Goal: Task Accomplishment & Management: Use online tool/utility

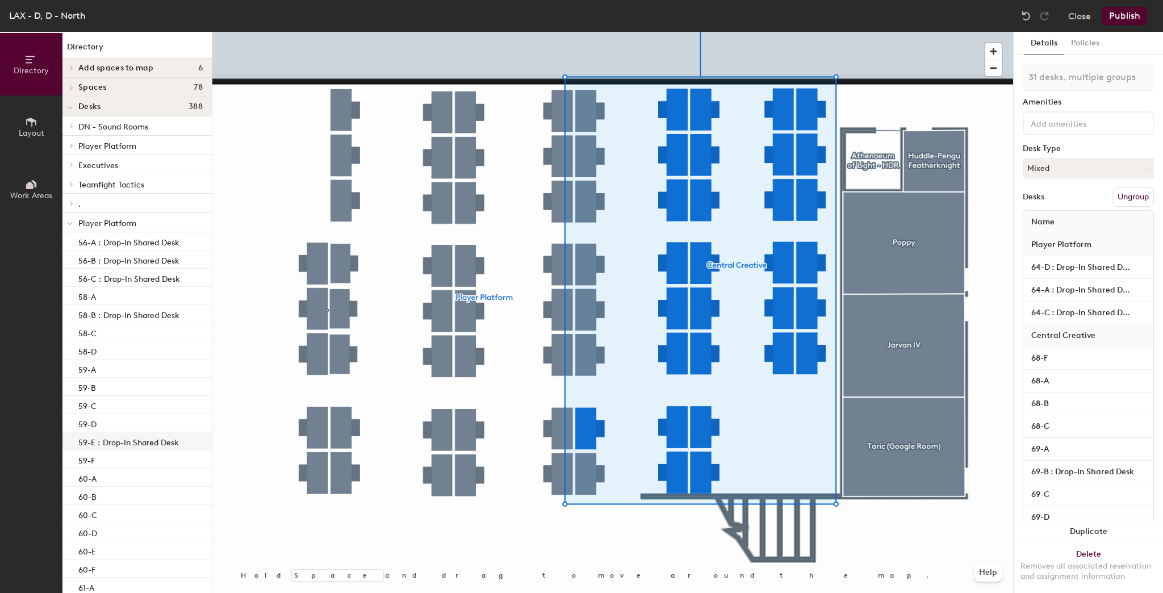
type input "32 desks, multiple groups"
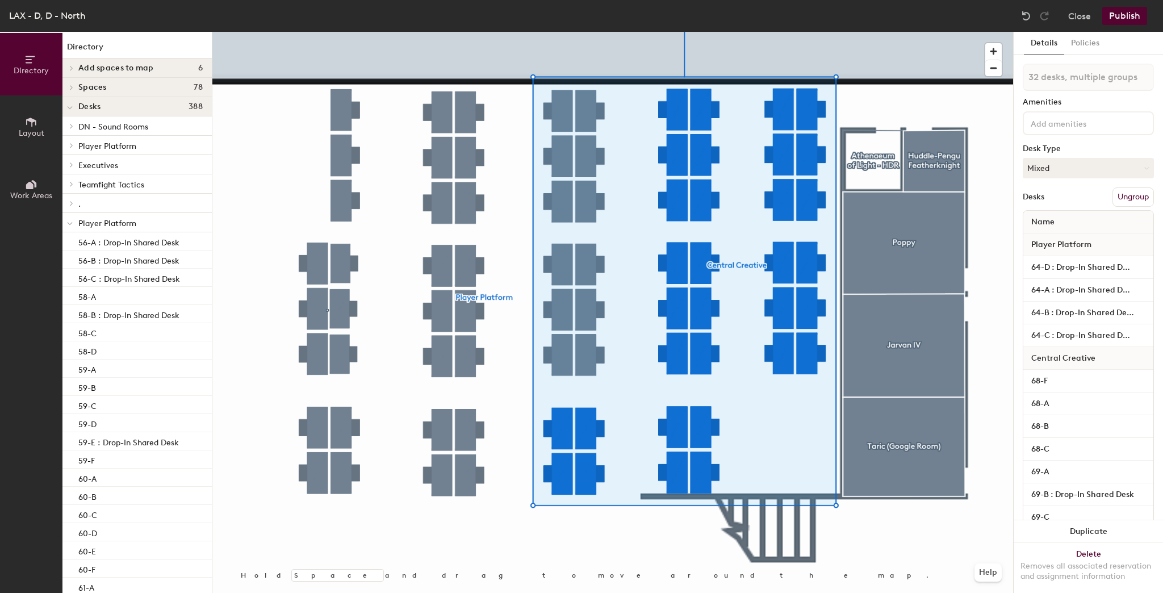
click at [659, 32] on div at bounding box center [612, 32] width 801 height 0
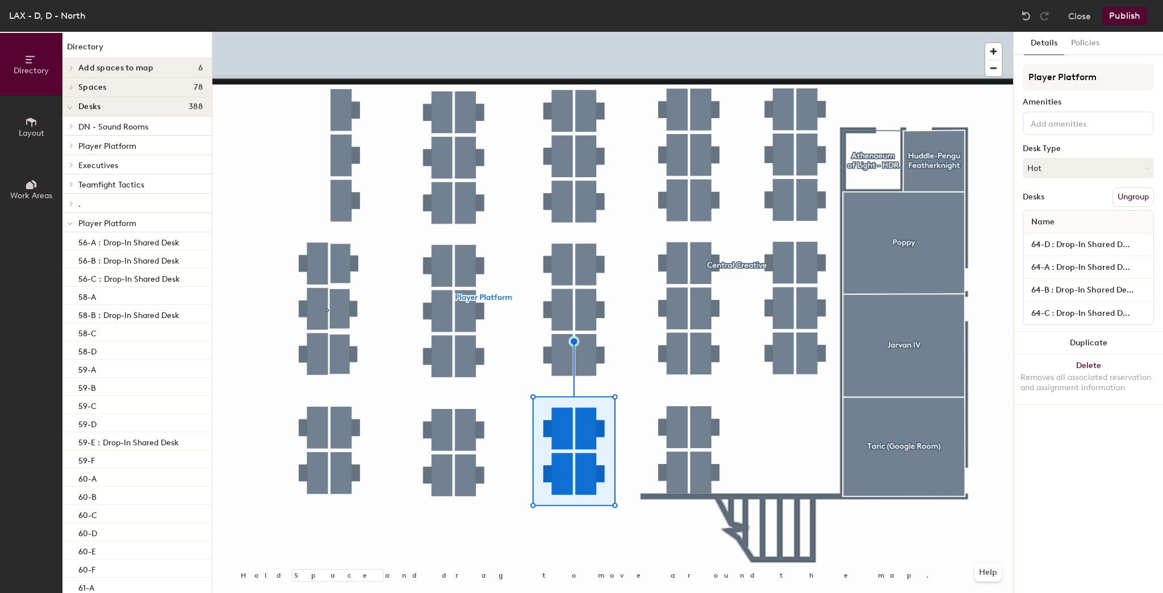
click at [1125, 198] on button "Ungroup" at bounding box center [1132, 196] width 41 height 19
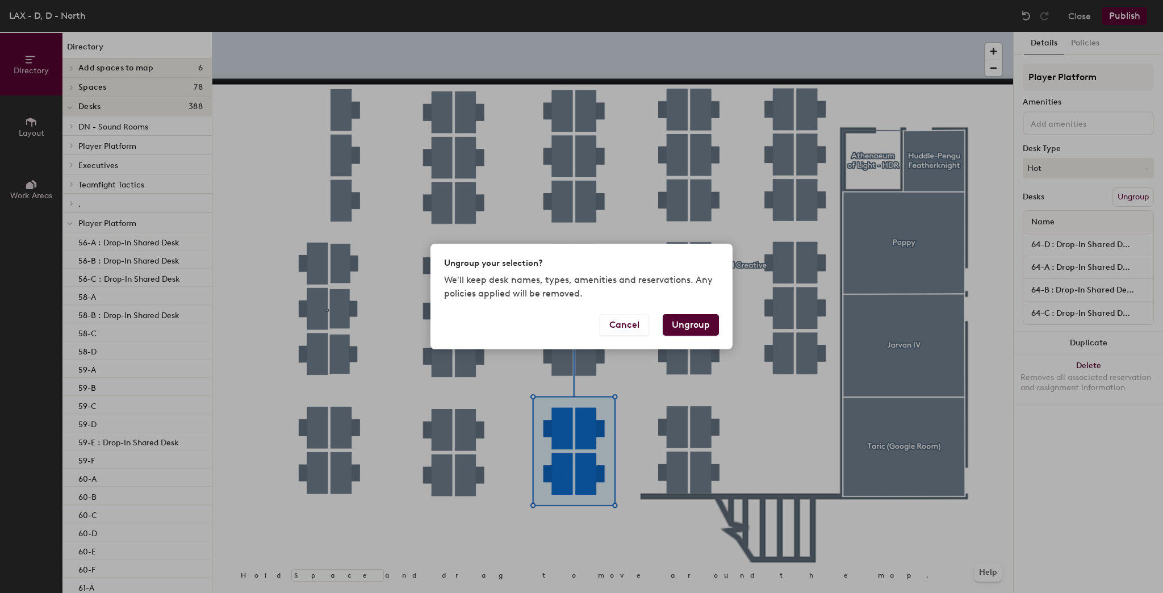
click at [681, 322] on button "Ungroup" at bounding box center [691, 325] width 56 height 22
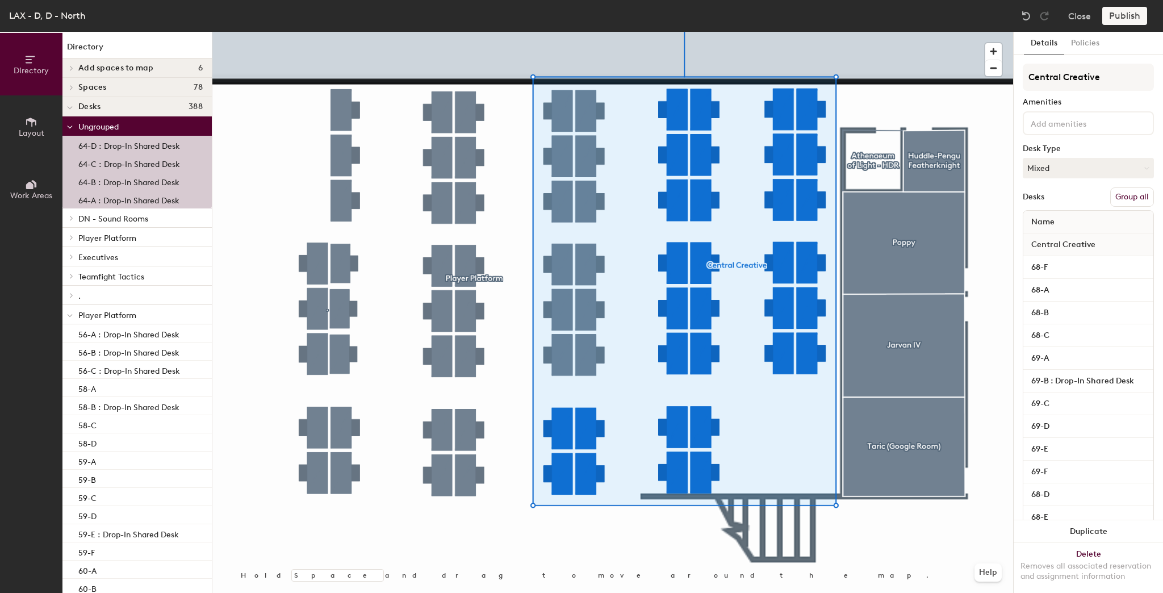
click at [1128, 191] on button "Group all" at bounding box center [1132, 196] width 44 height 19
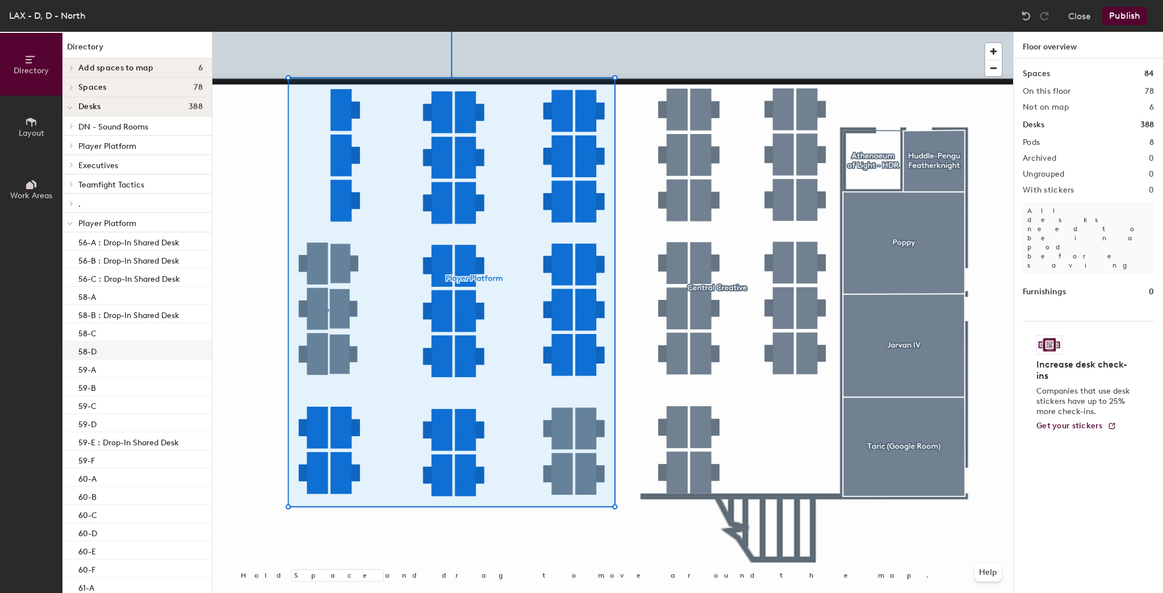
click at [316, 32] on div at bounding box center [612, 32] width 801 height 0
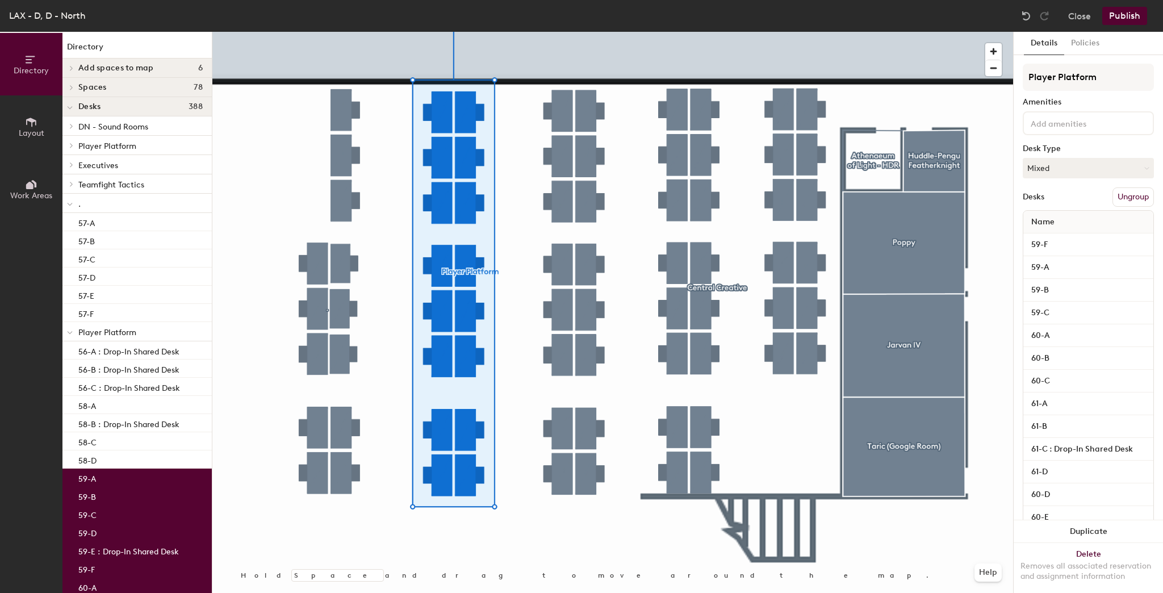
click at [1120, 196] on button "Ungroup" at bounding box center [1132, 196] width 41 height 19
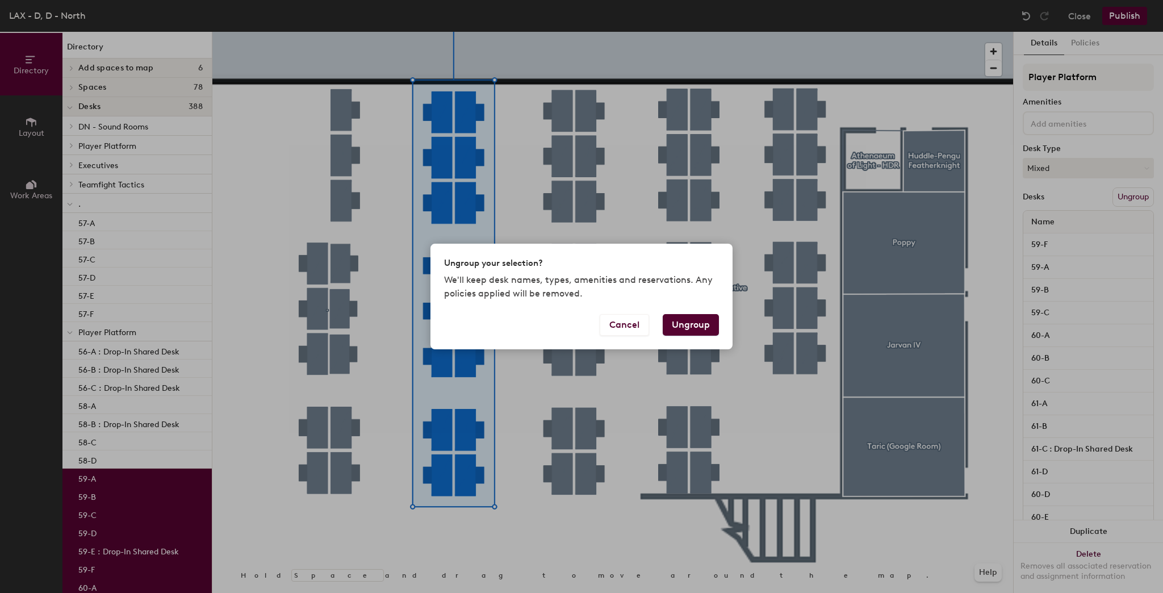
click at [706, 336] on div "Cancel Ungroup" at bounding box center [581, 331] width 302 height 35
click at [704, 330] on button "Ungroup" at bounding box center [691, 325] width 56 height 22
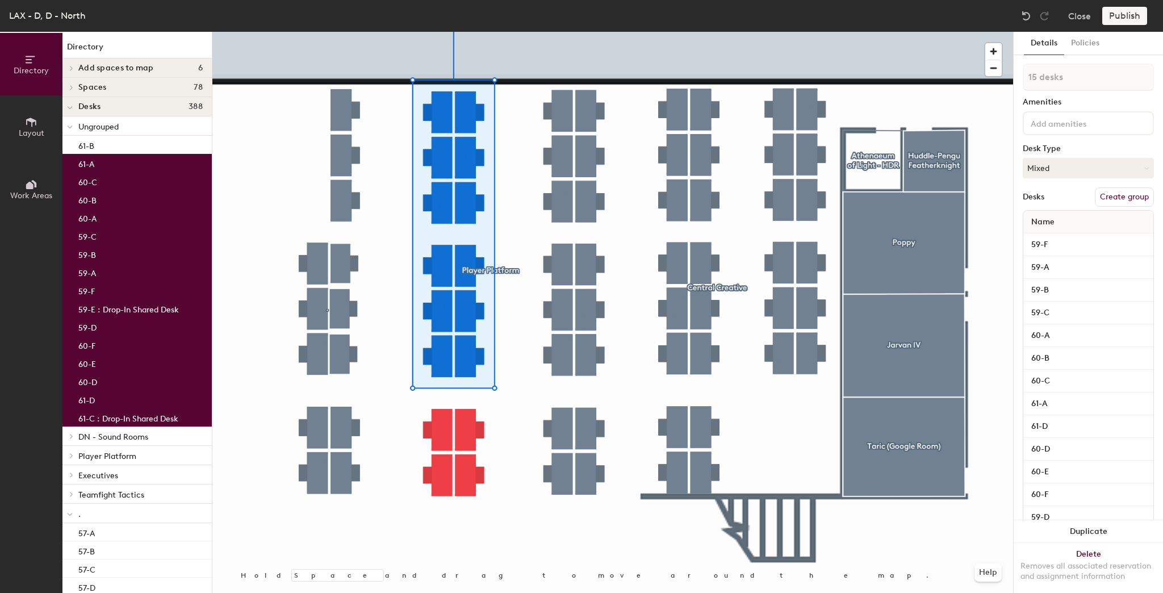
type input "16 desks"
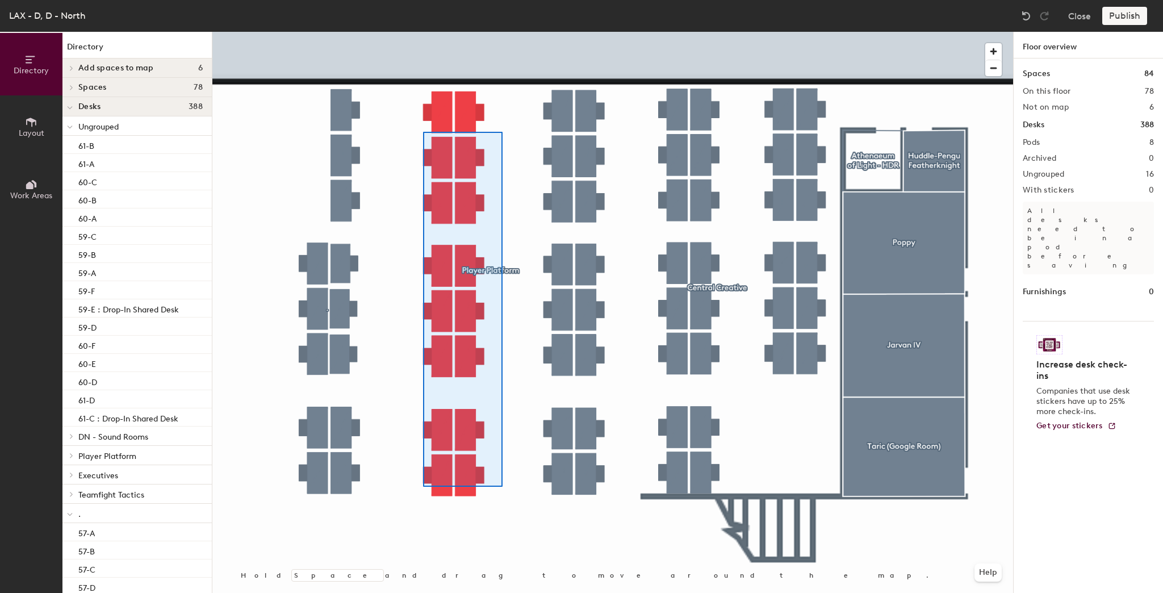
click at [423, 32] on div at bounding box center [612, 32] width 801 height 0
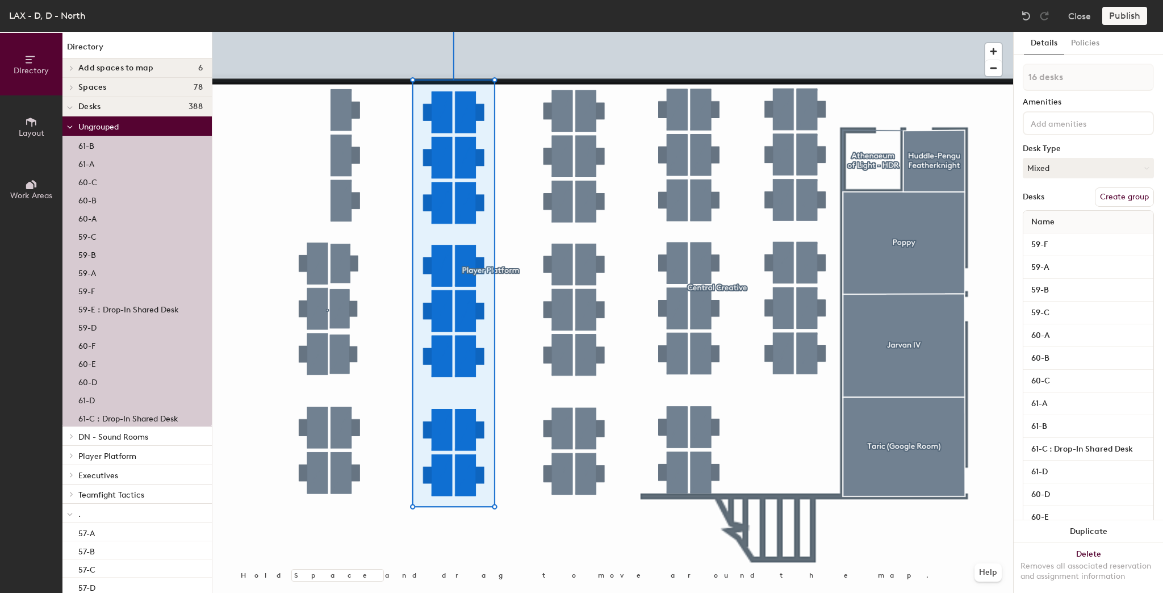
click at [1133, 195] on button "Create group" at bounding box center [1124, 196] width 59 height 19
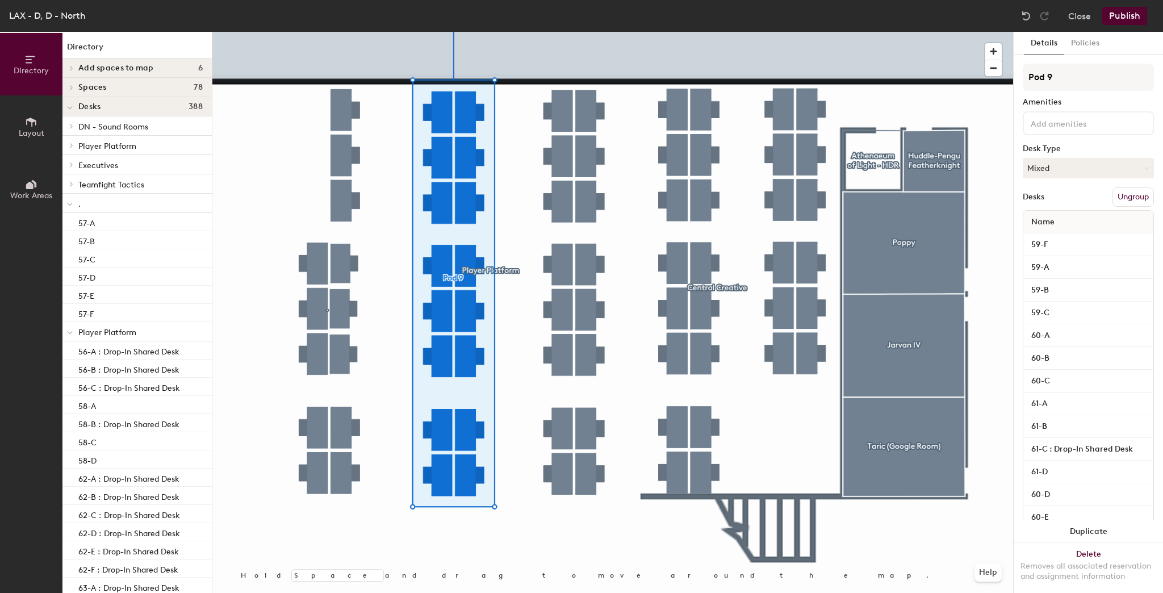
drag, startPoint x: 1061, startPoint y: 82, endPoint x: 1019, endPoint y: 73, distance: 43.0
click at [1019, 73] on div "Details Policies Pod 9 Amenities Desk Type Mixed Desks Ungroup Name 59-F 59-A 5…" at bounding box center [1087, 312] width 149 height 561
drag, startPoint x: 1067, startPoint y: 73, endPoint x: 1081, endPoint y: 75, distance: 13.8
click at [1067, 73] on input "Pod 9" at bounding box center [1088, 77] width 131 height 27
click at [986, 79] on div "Directory Layout Work Areas Directory Add spaces to map 6 Huddle-[GEOGRAPHIC_DA…" at bounding box center [581, 312] width 1163 height 561
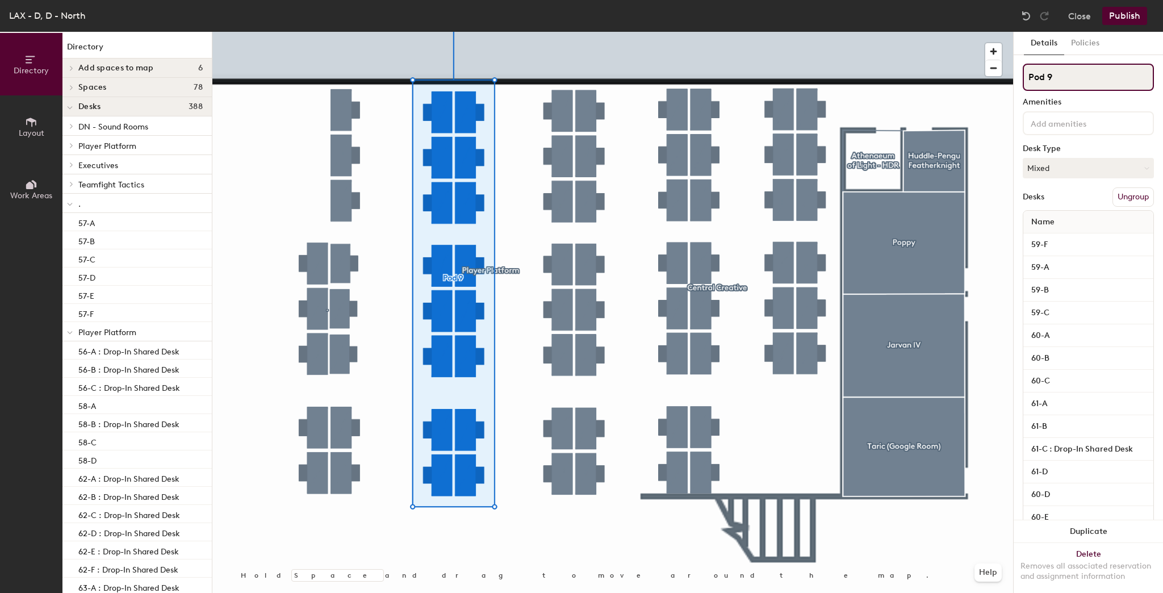
paste input "P Esports"
type input "PP Esports"
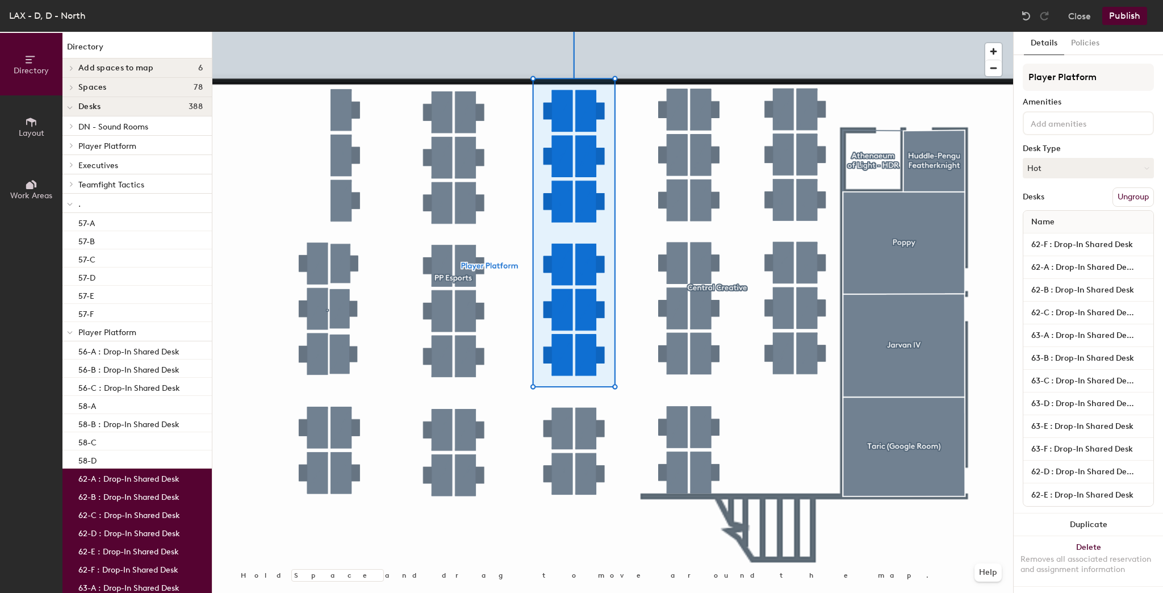
click at [1115, 194] on button "Ungroup" at bounding box center [1132, 196] width 41 height 19
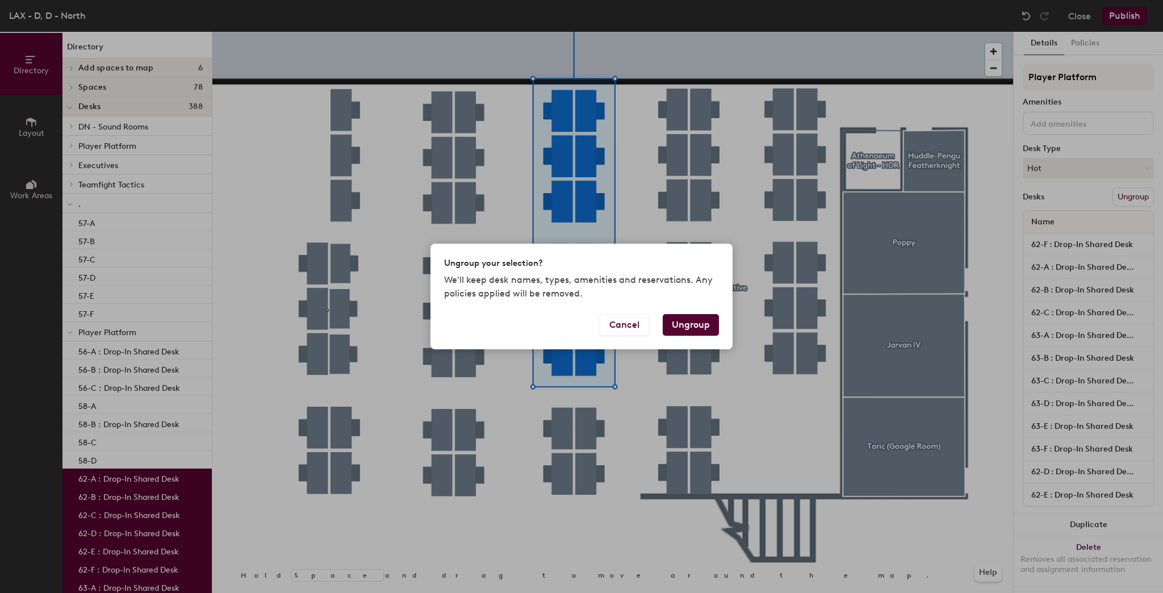
click at [703, 325] on button "Ungroup" at bounding box center [691, 325] width 56 height 22
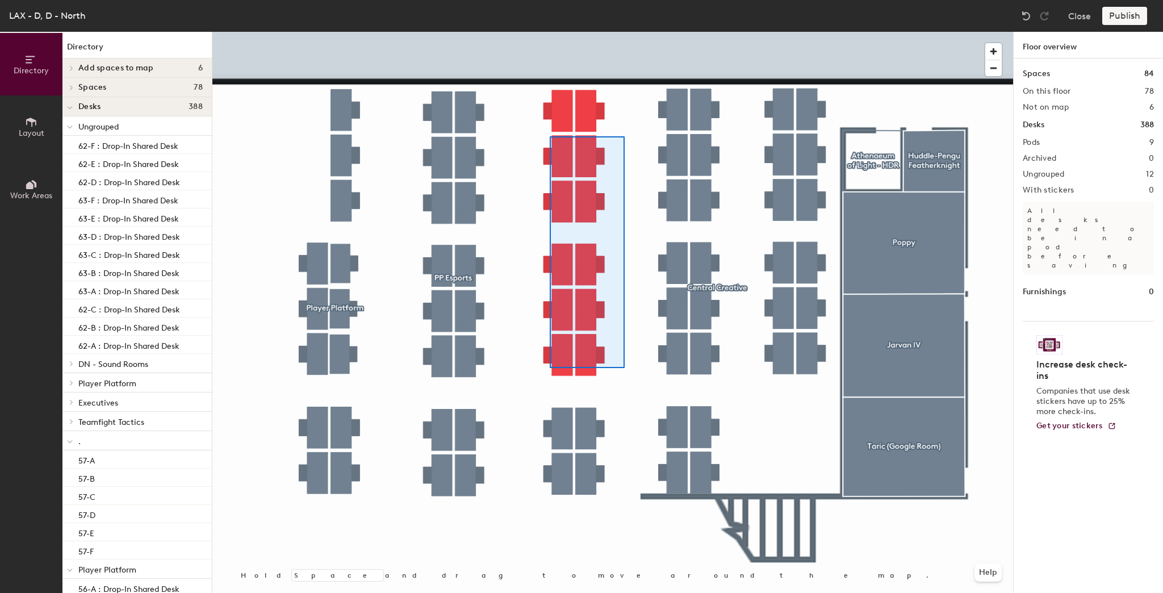
click at [533, 32] on div at bounding box center [612, 32] width 801 height 0
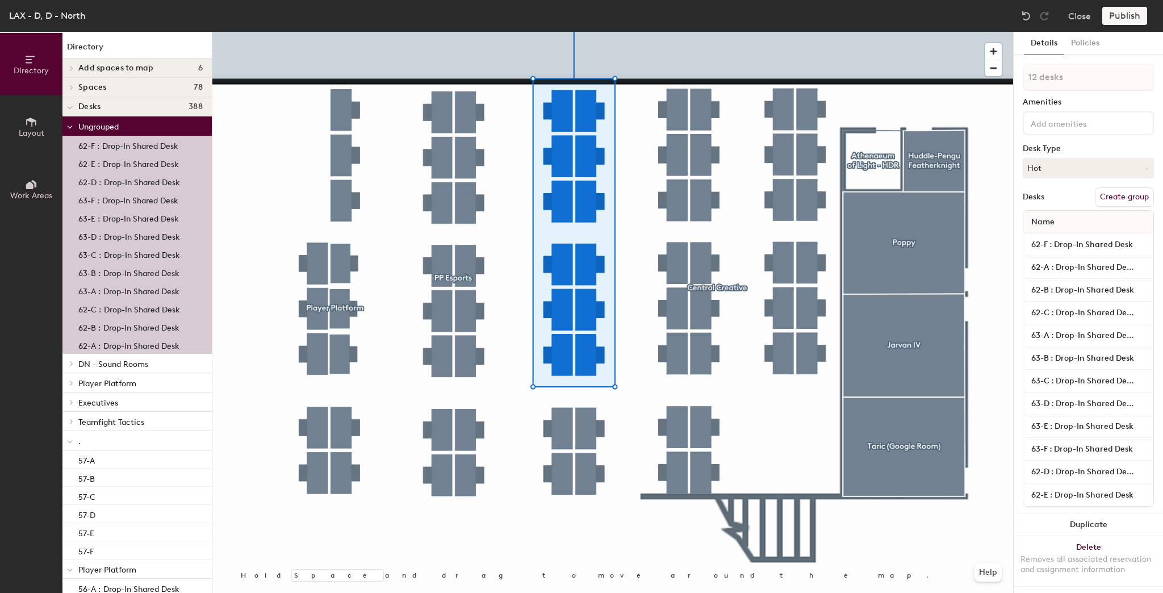
click at [1122, 194] on button "Create group" at bounding box center [1124, 196] width 59 height 19
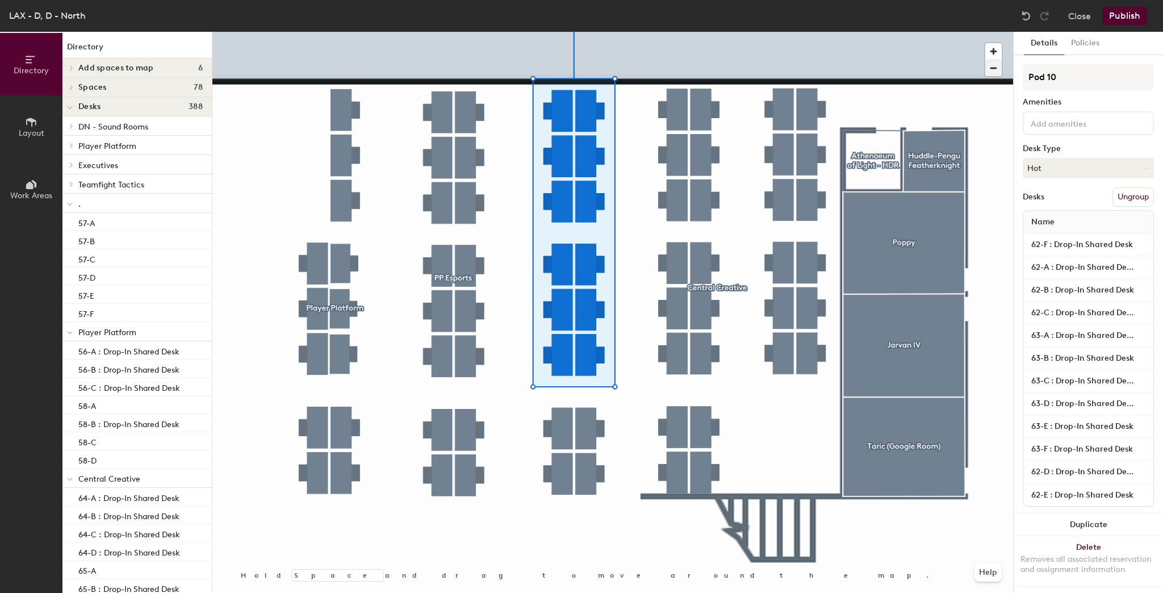
drag, startPoint x: 1076, startPoint y: 77, endPoint x: 999, endPoint y: 74, distance: 76.7
click at [999, 74] on div "Directory Layout Work Areas Directory Add spaces to map 6 Huddle-[GEOGRAPHIC_DA…" at bounding box center [581, 312] width 1163 height 561
type input "Play Platform Shared"
click at [1124, 15] on button "Publish" at bounding box center [1124, 16] width 45 height 18
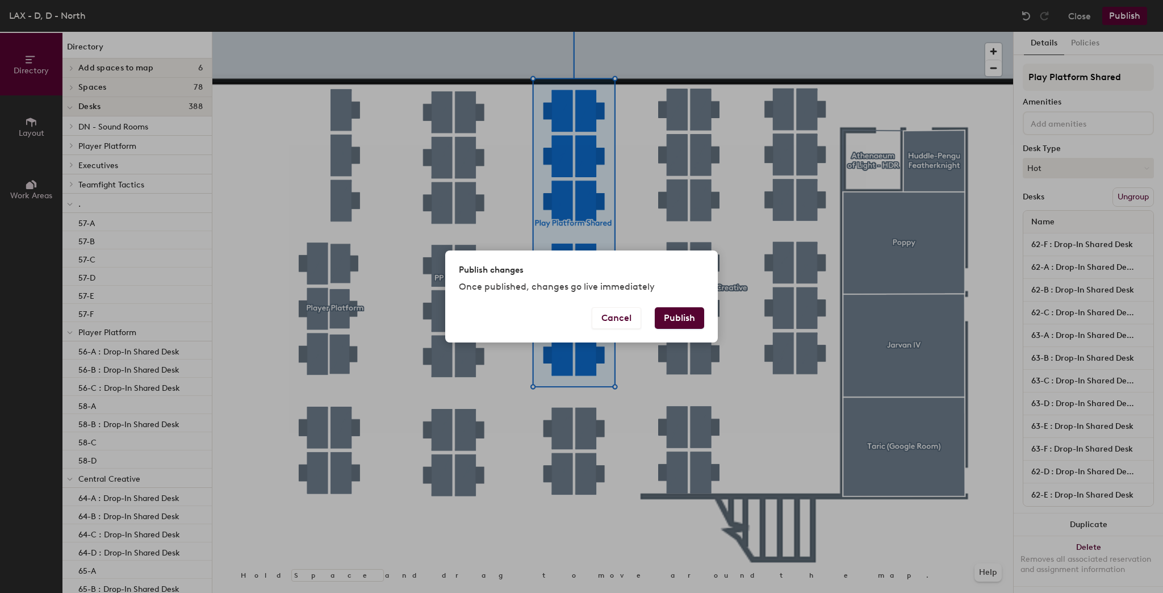
click at [682, 315] on button "Publish" at bounding box center [679, 318] width 49 height 22
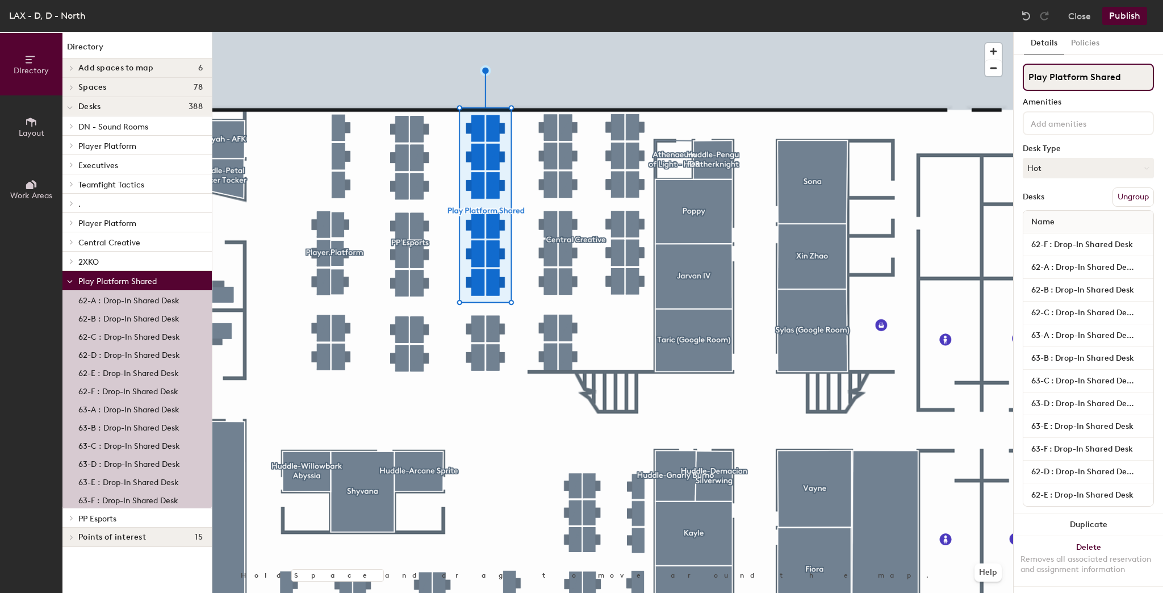
click at [1046, 75] on input "Play Platform Shared" at bounding box center [1088, 77] width 131 height 27
drag, startPoint x: 1100, startPoint y: 78, endPoint x: 1135, endPoint y: 73, distance: 35.6
click at [1135, 73] on input "Player Platform Shared" at bounding box center [1088, 77] width 131 height 27
type input "Player Platform"
click at [1122, 15] on button "Publish" at bounding box center [1124, 16] width 45 height 18
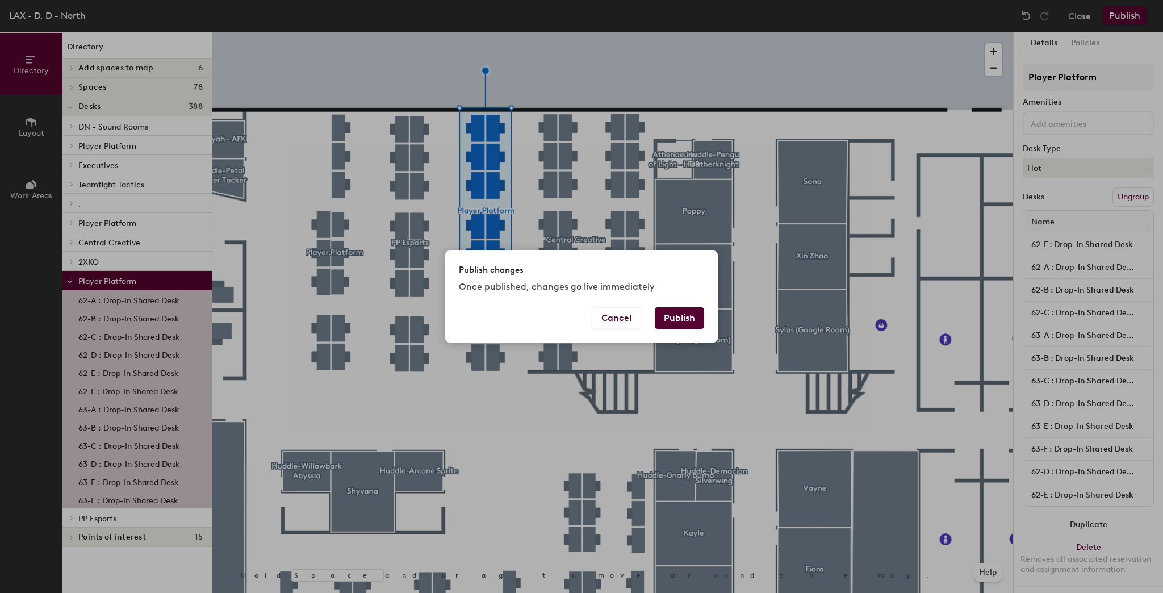
click at [680, 319] on button "Publish" at bounding box center [679, 318] width 49 height 22
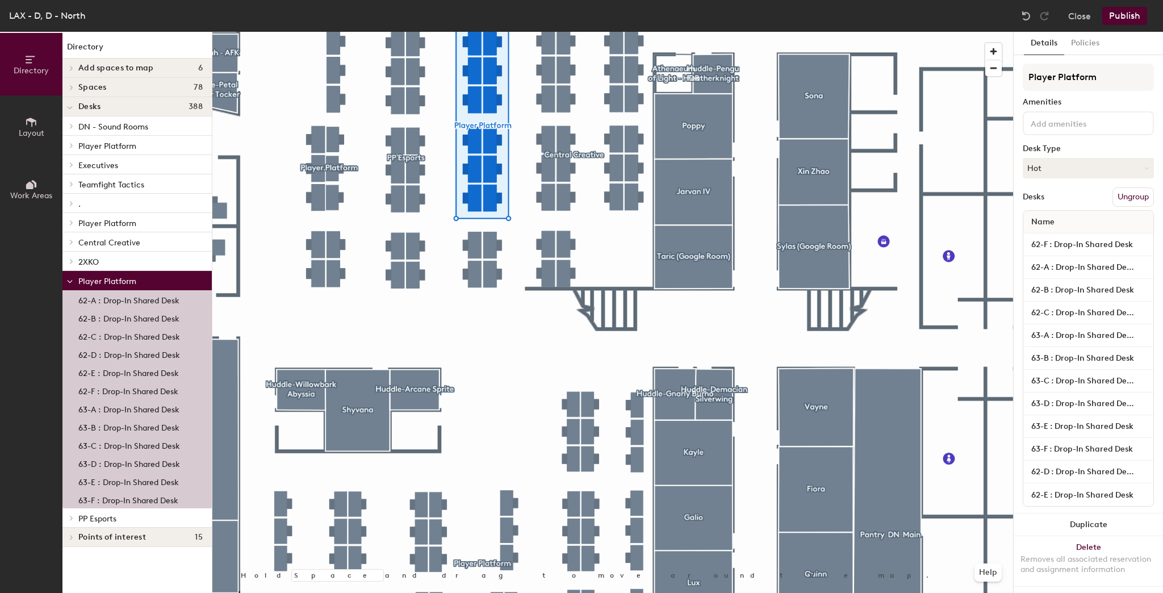
click at [1112, 196] on button "Ungroup" at bounding box center [1132, 196] width 41 height 19
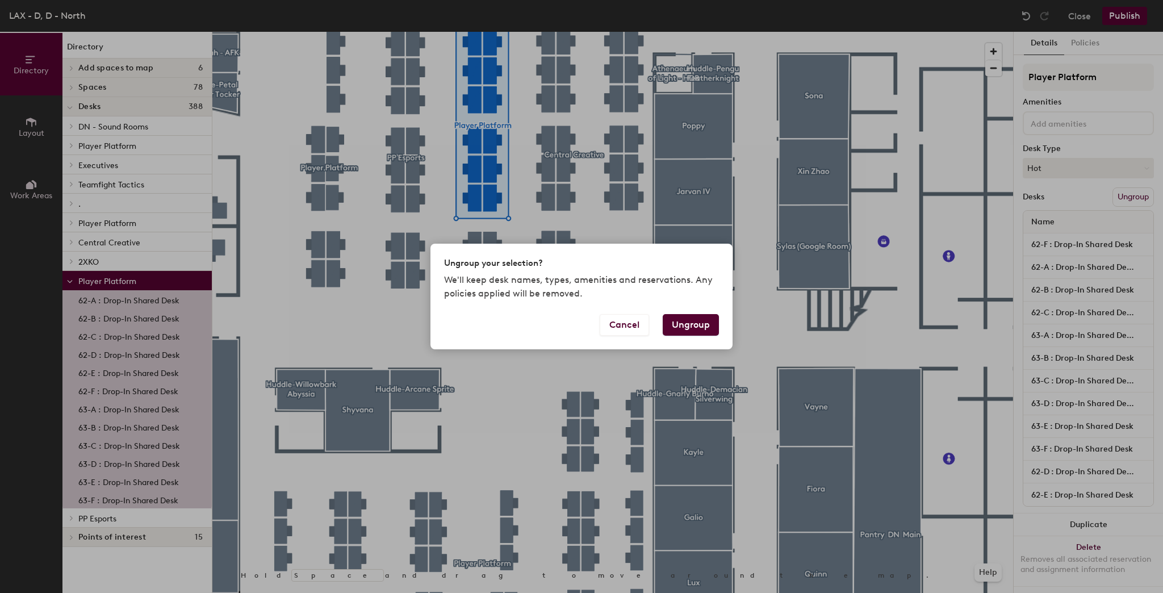
click at [686, 324] on button "Ungroup" at bounding box center [691, 325] width 56 height 22
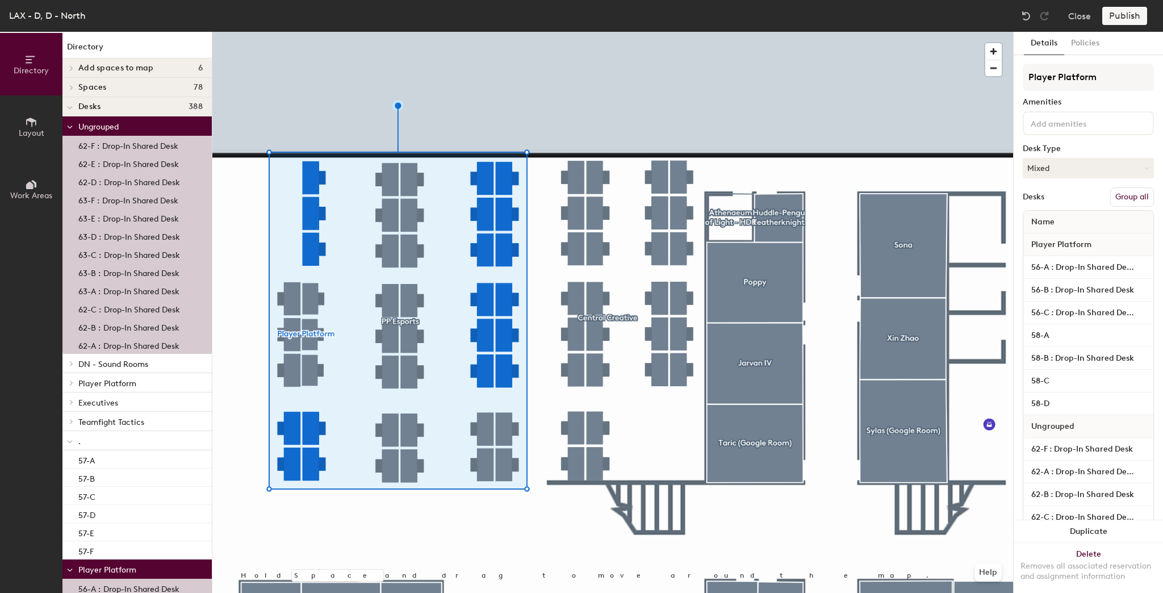
click at [1120, 195] on button "Group all" at bounding box center [1132, 196] width 44 height 19
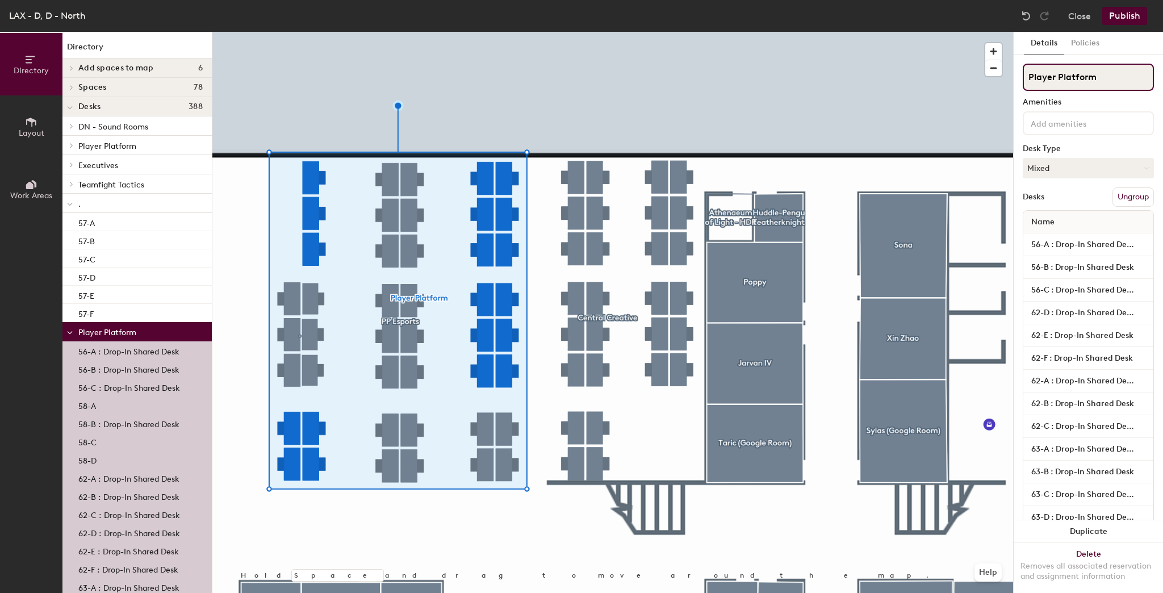
type input "Player Platform"
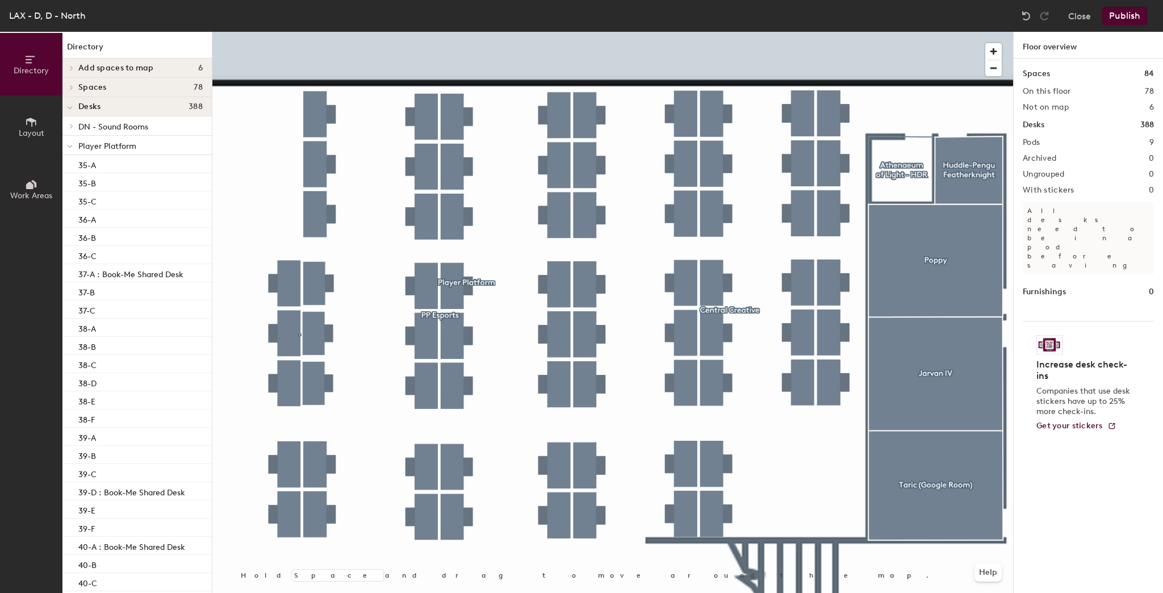
click at [1129, 16] on button "Publish" at bounding box center [1124, 16] width 45 height 18
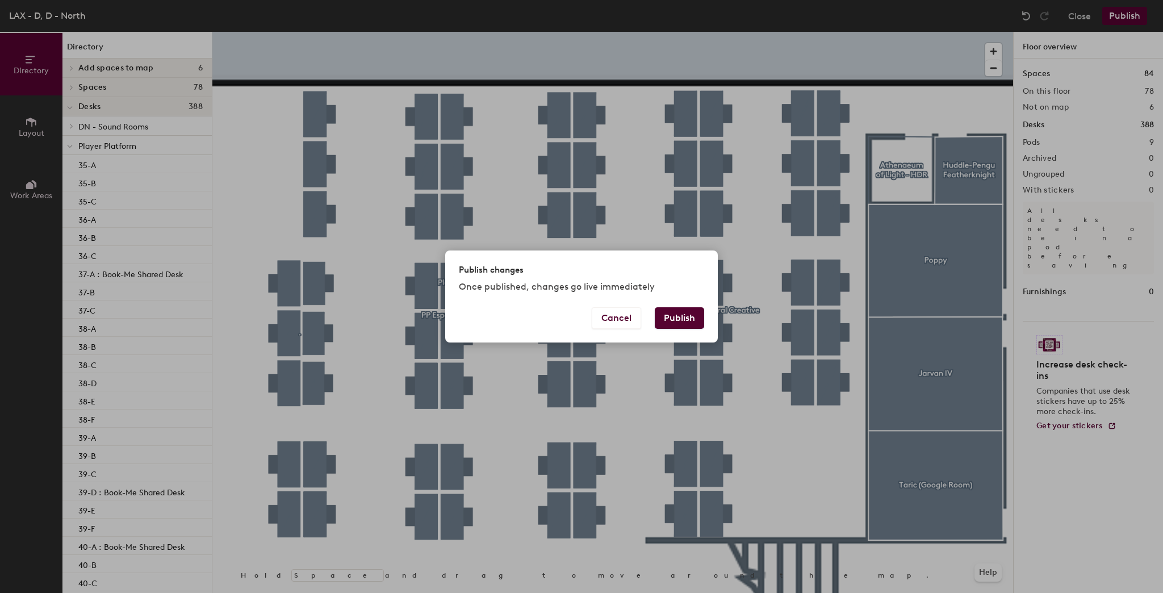
click at [671, 315] on button "Publish" at bounding box center [679, 318] width 49 height 22
